Goal: Find contact information: Find contact information

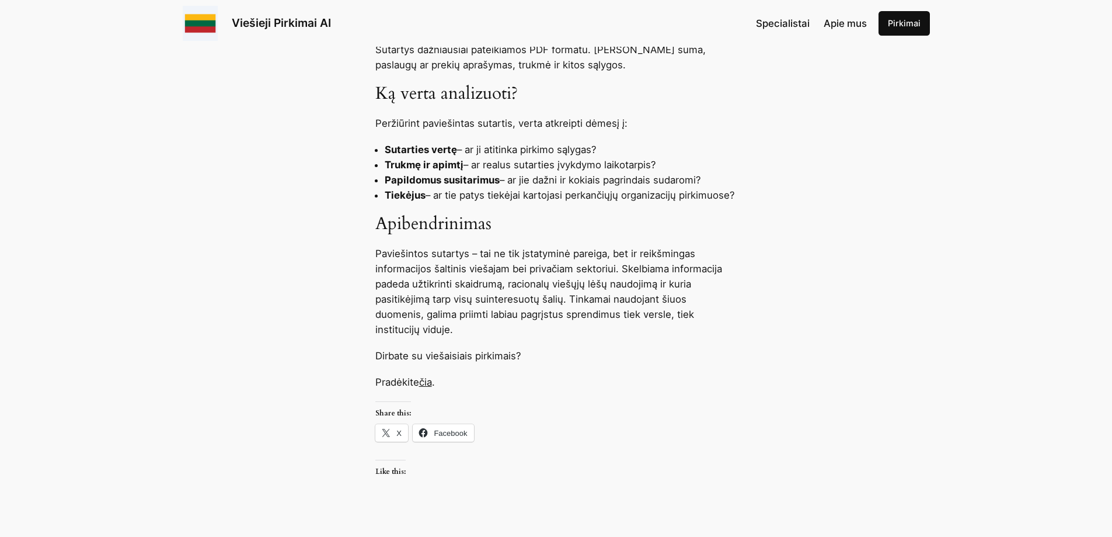
scroll to position [1109, 0]
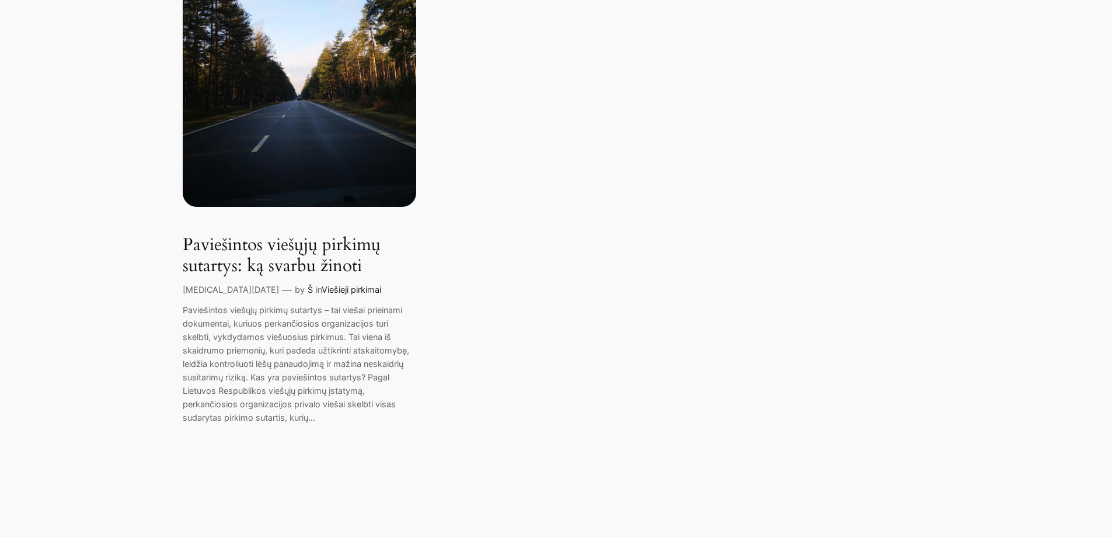
scroll to position [292, 0]
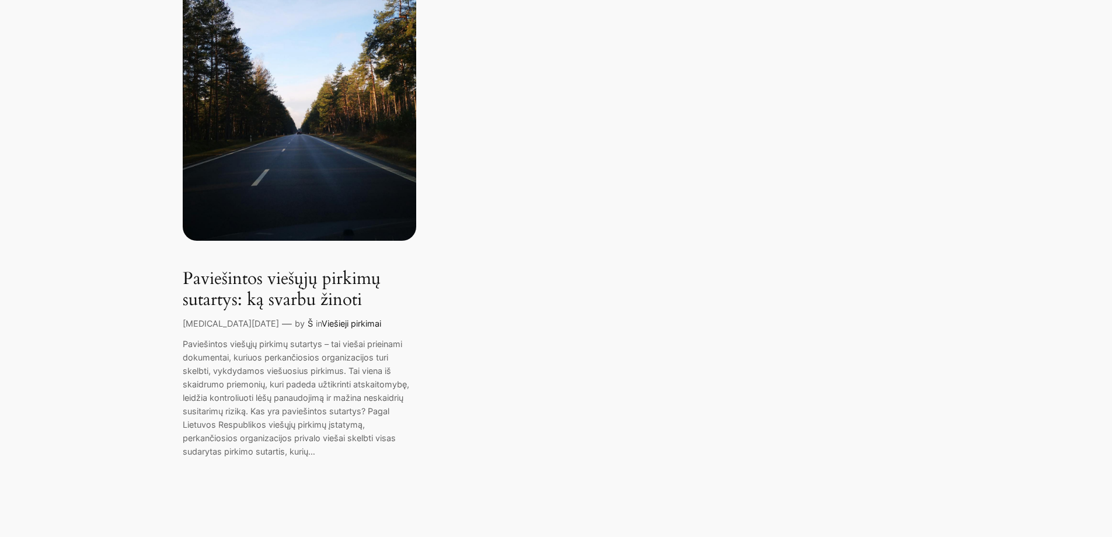
click at [322, 320] on link "Viešieji pirkimai" at bounding box center [352, 323] width 60 height 10
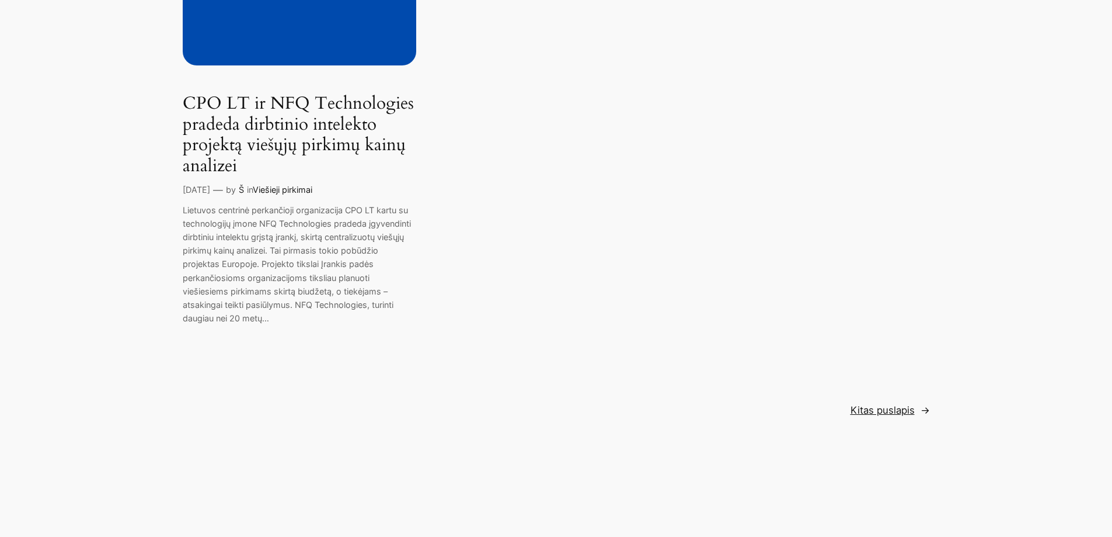
scroll to position [2335, 0]
